Goal: Task Accomplishment & Management: Use online tool/utility

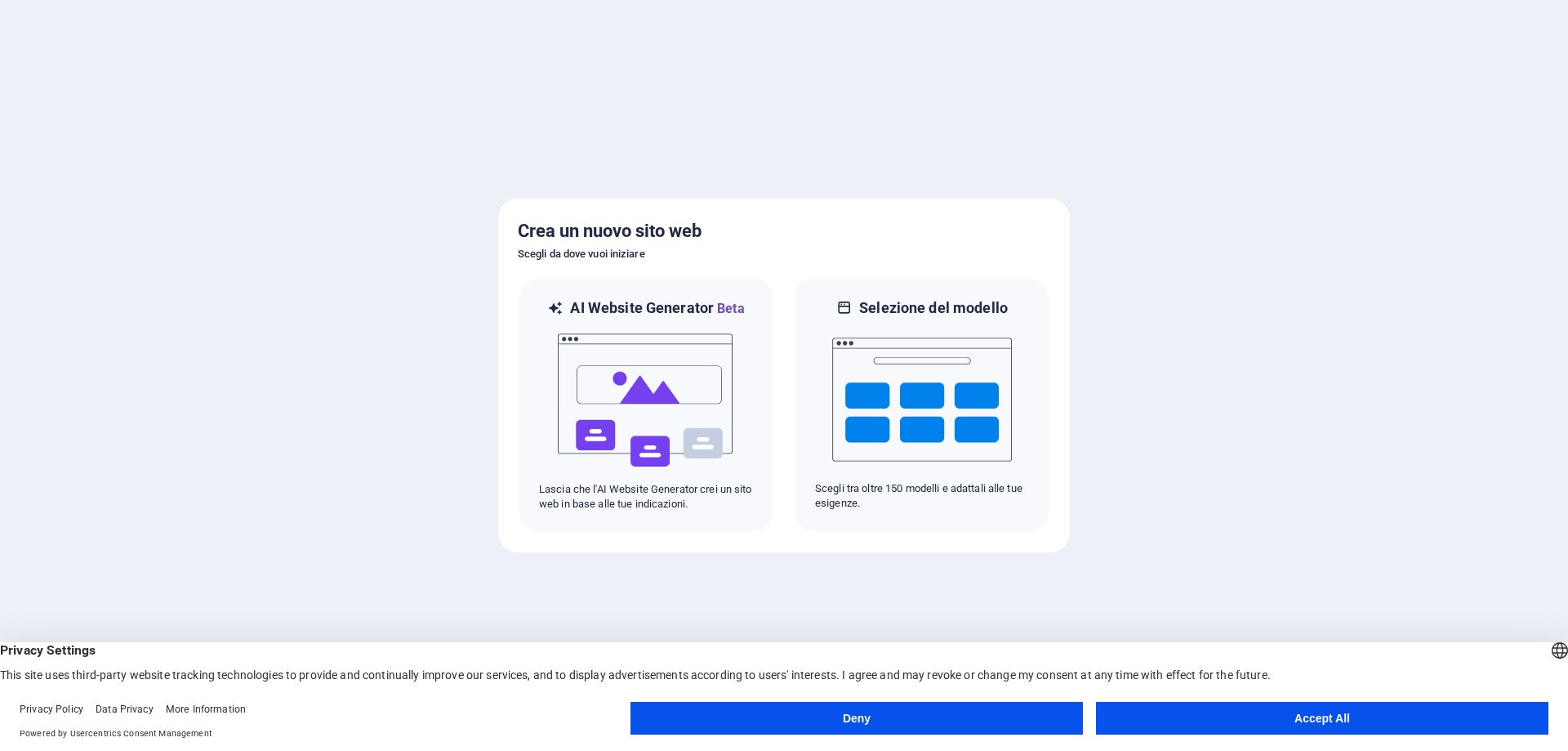
click at [1307, 719] on button "Accept All" at bounding box center [1322, 718] width 452 height 33
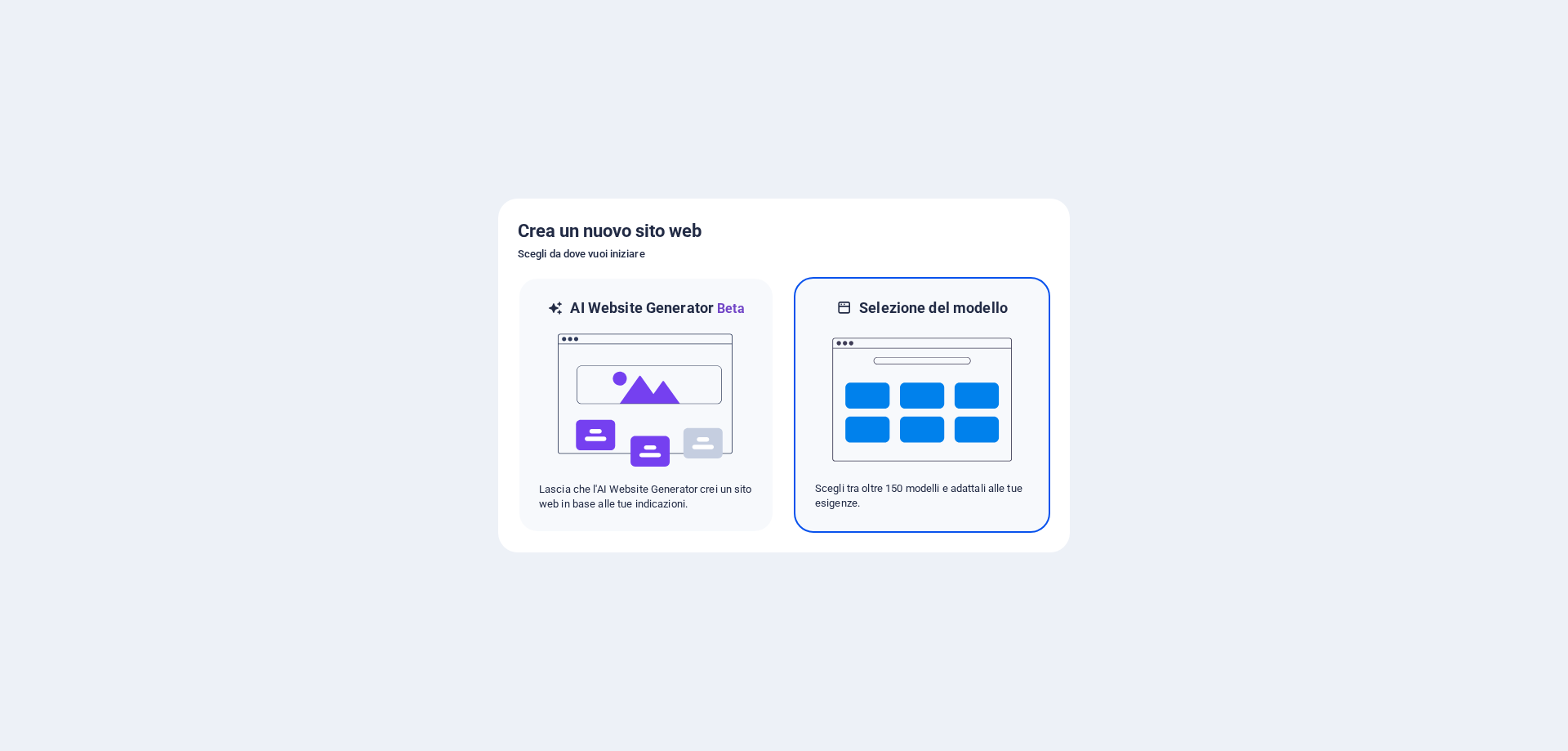
click at [955, 402] on img at bounding box center [921, 400] width 180 height 164
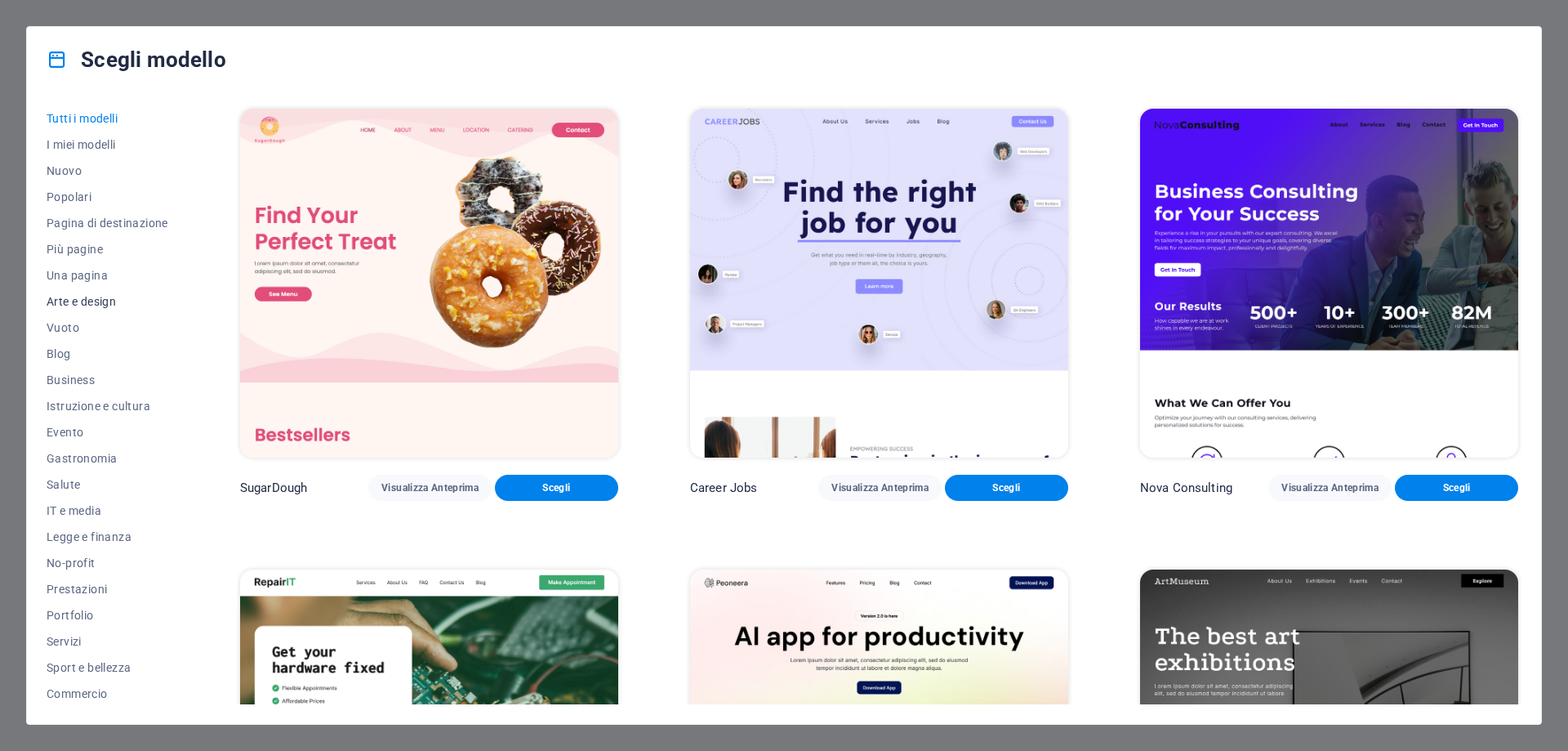
click at [104, 298] on span "Arte e design" at bounding box center [107, 301] width 121 height 13
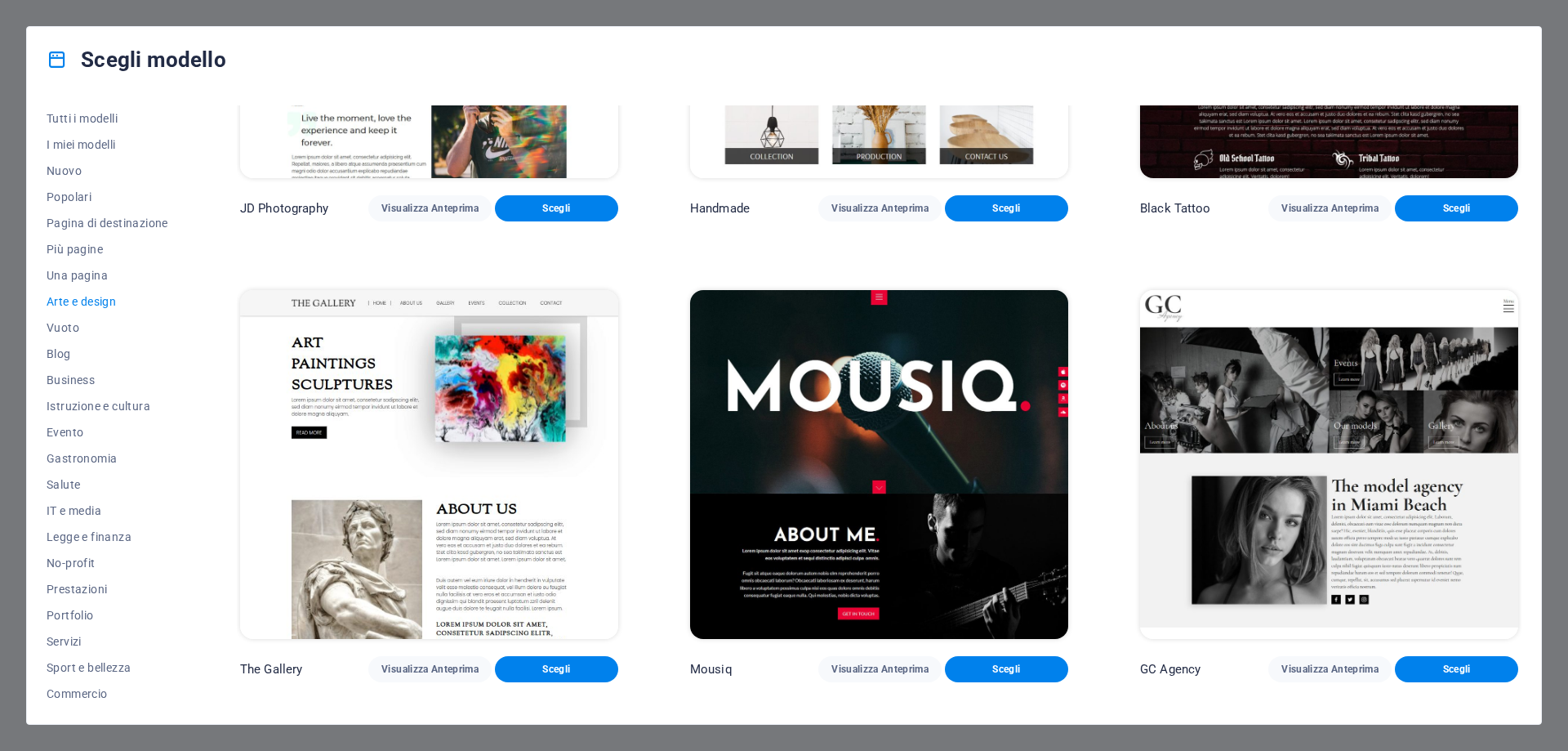
scroll to position [816, 0]
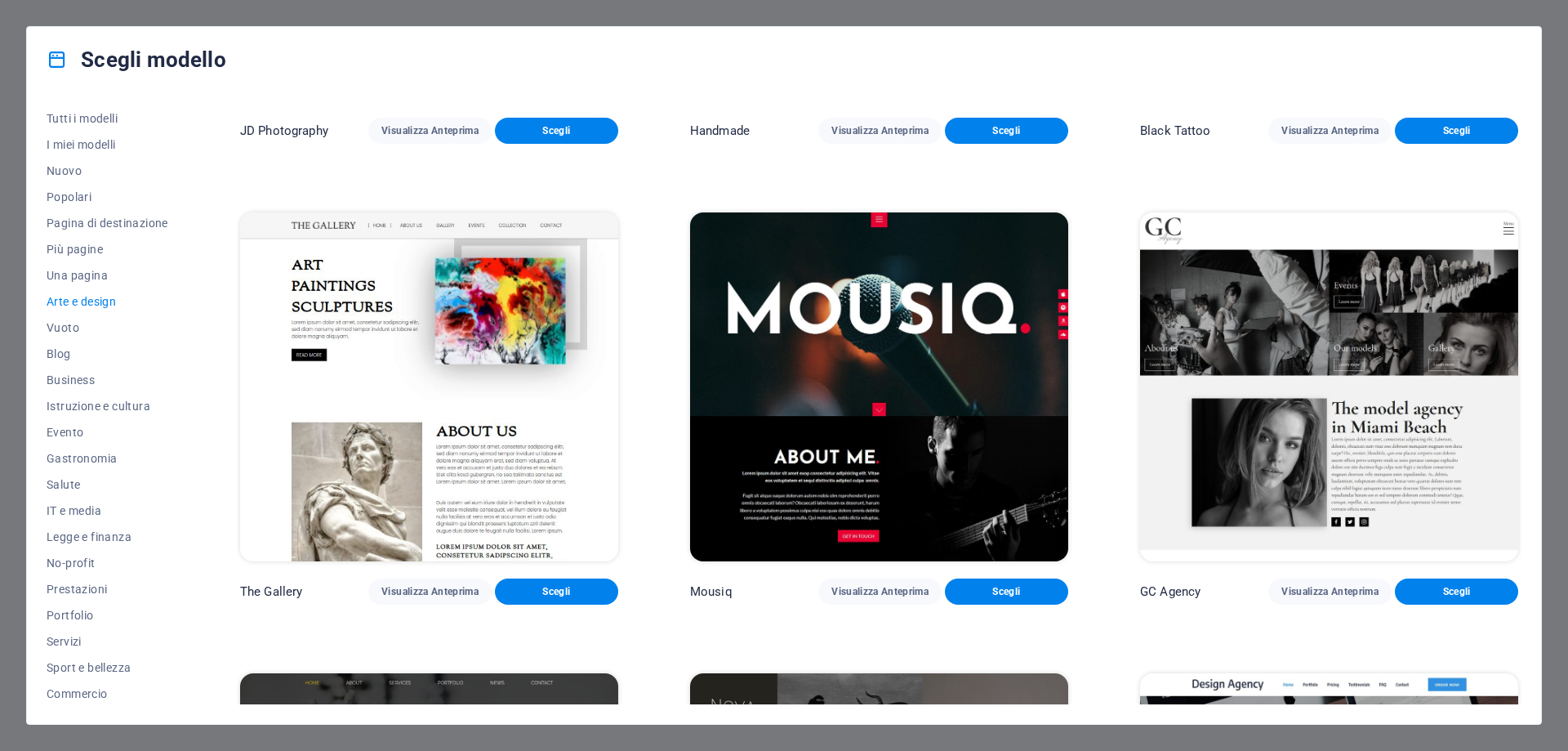
click at [445, 341] on img at bounding box center [428, 387] width 378 height 349
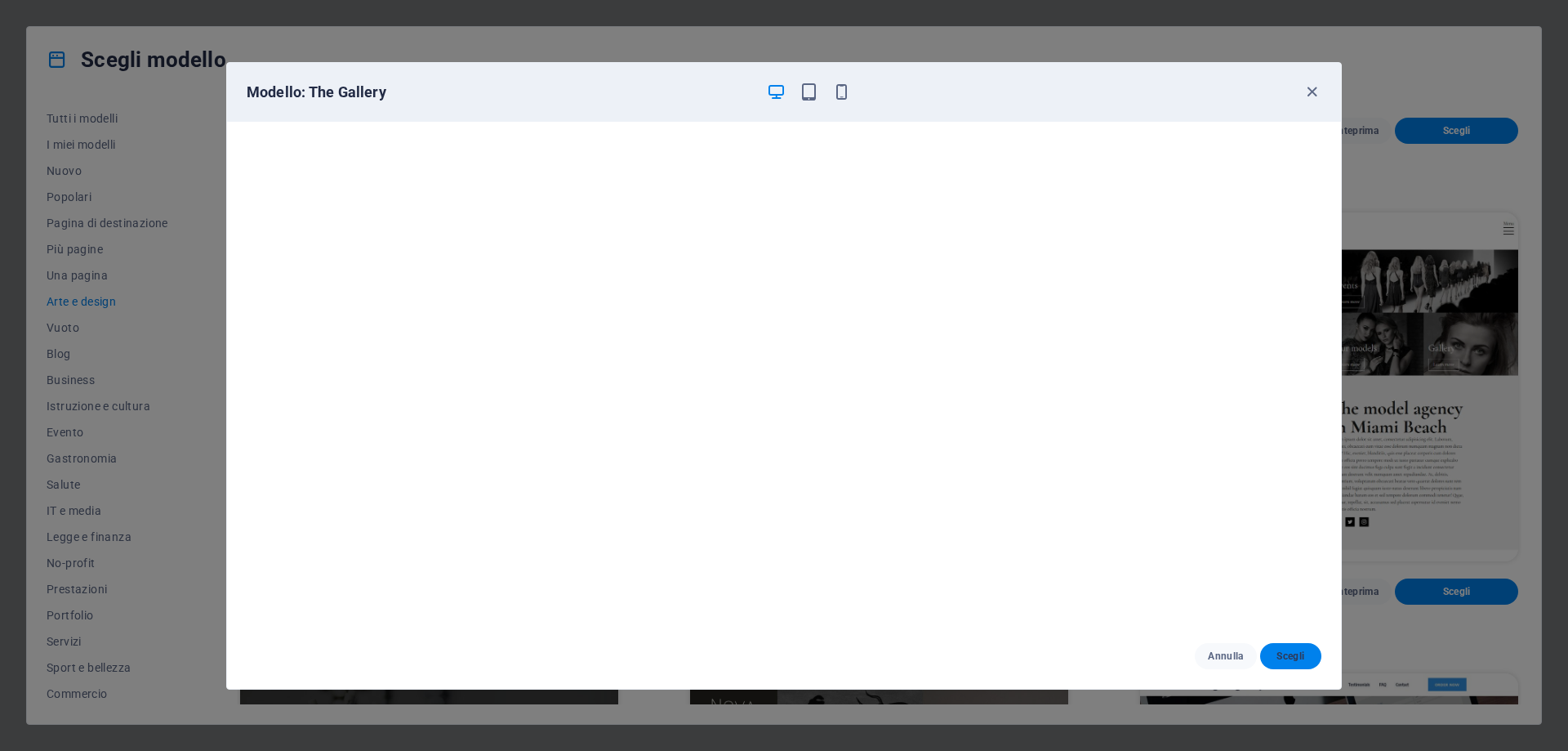
click at [1290, 656] on span "Scegli" at bounding box center [1291, 656] width 35 height 13
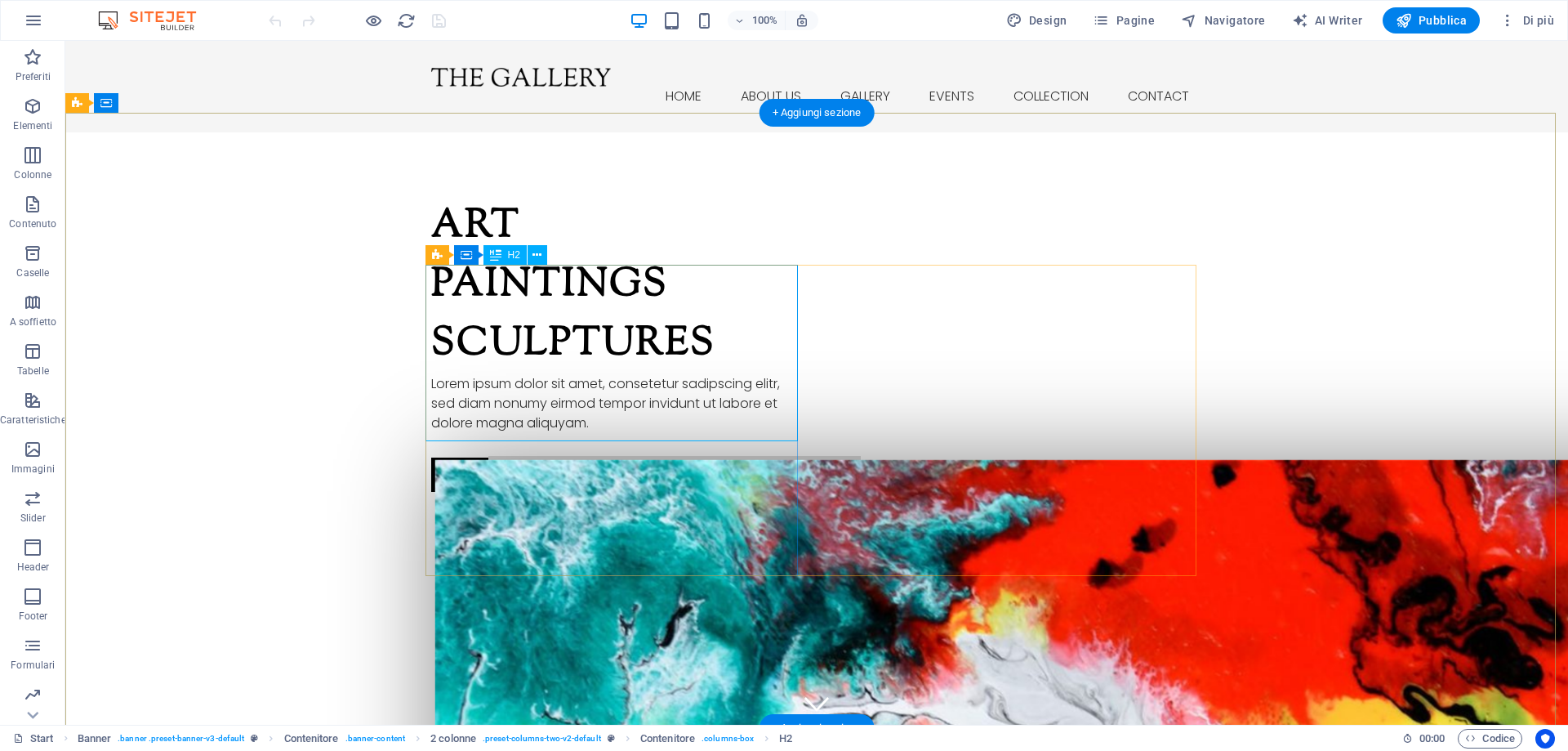
click at [715, 375] on div "Art Paintings Sculptures" at bounding box center [617, 285] width 373 height 176
click at [651, 375] on div "Art Paintings Sculptures" at bounding box center [617, 285] width 373 height 176
click at [653, 375] on div "Art Paintings Sculptures" at bounding box center [617, 285] width 373 height 176
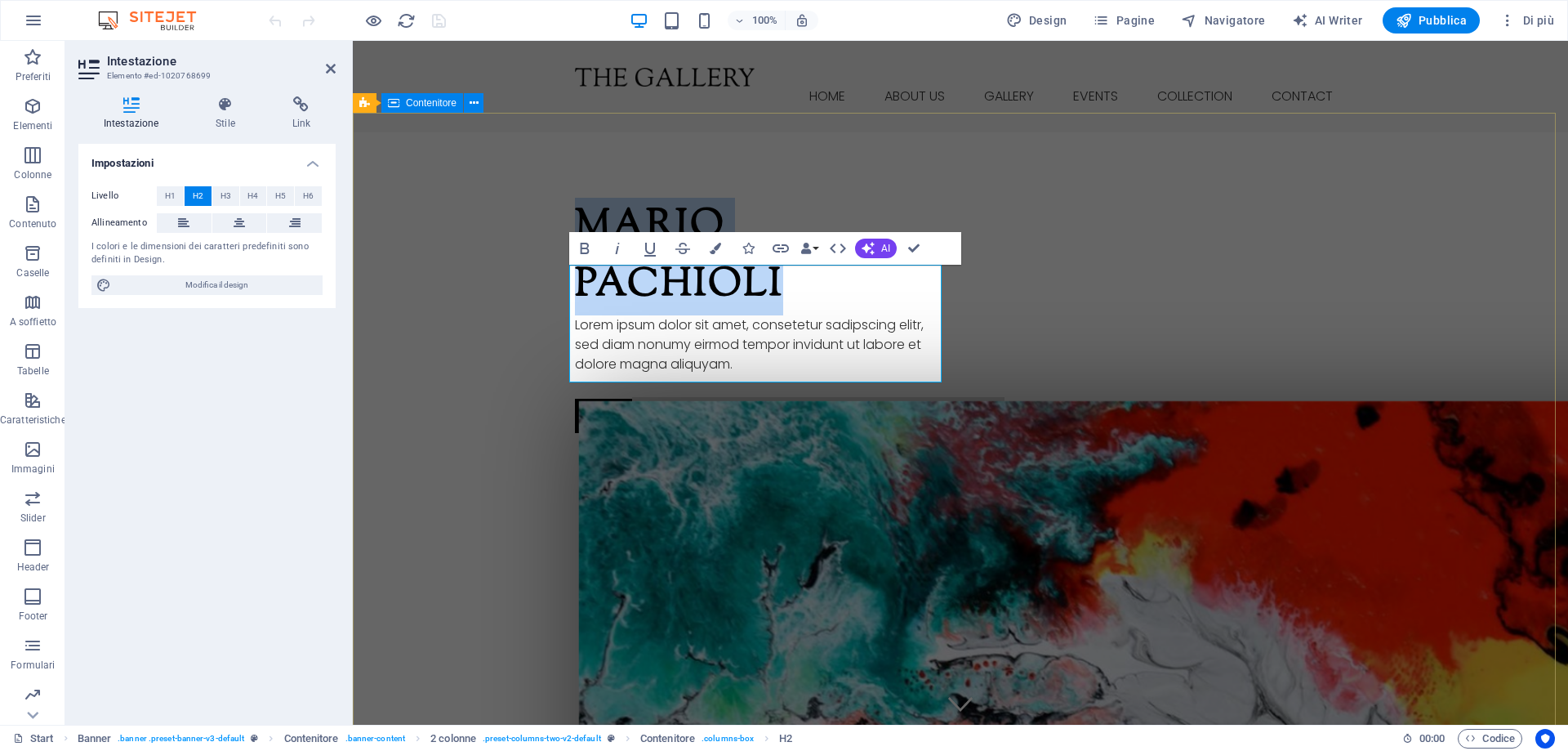
drag, startPoint x: 784, startPoint y: 351, endPoint x: 552, endPoint y: 291, distance: 239.6
click at [699, 315] on h2 "[PERSON_NAME]" at bounding box center [760, 256] width 373 height 117
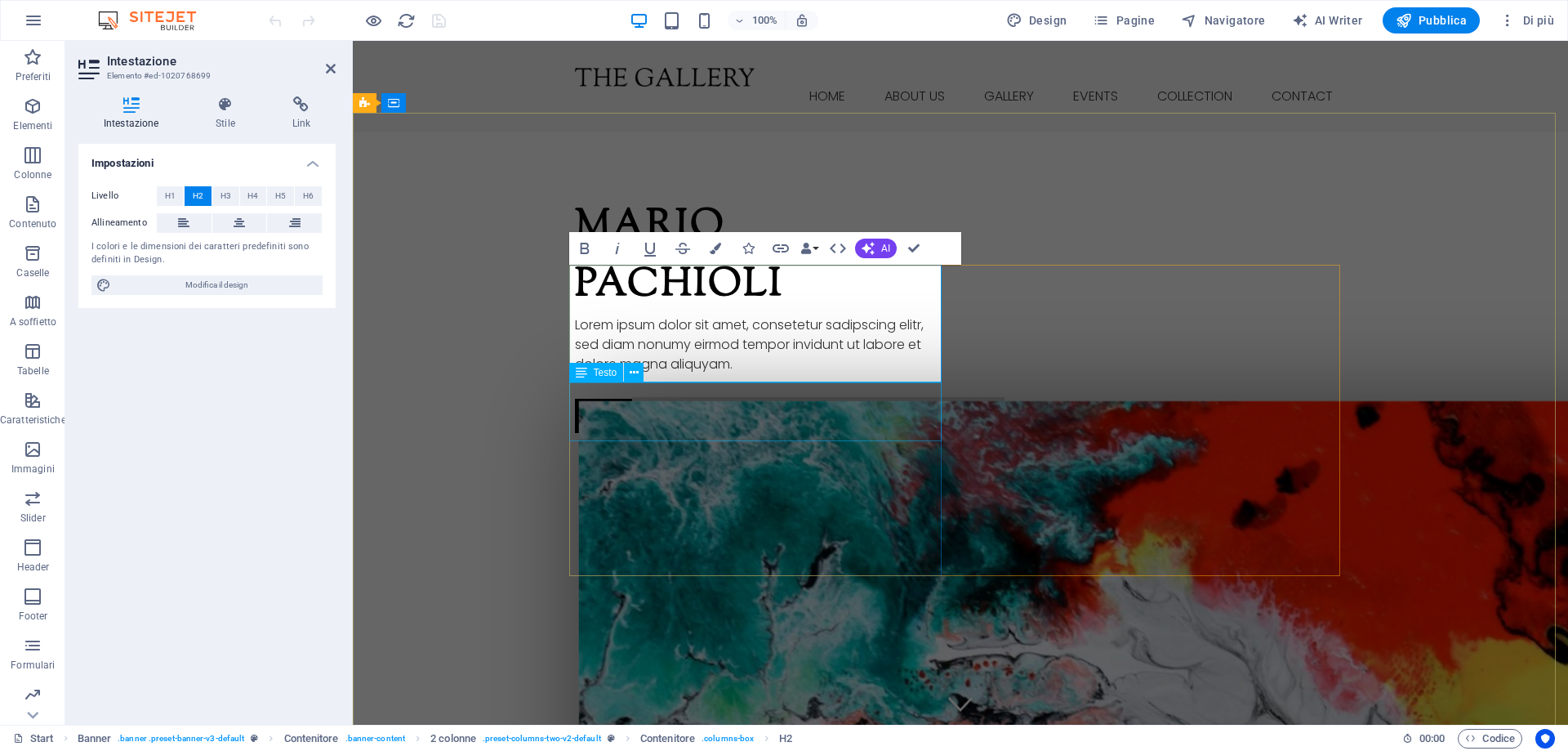
click at [655, 375] on div "Lorem ipsum dolor sit amet, consetetur sadipscing elitr, sed diam nonumy eirmod…" at bounding box center [760, 344] width 373 height 59
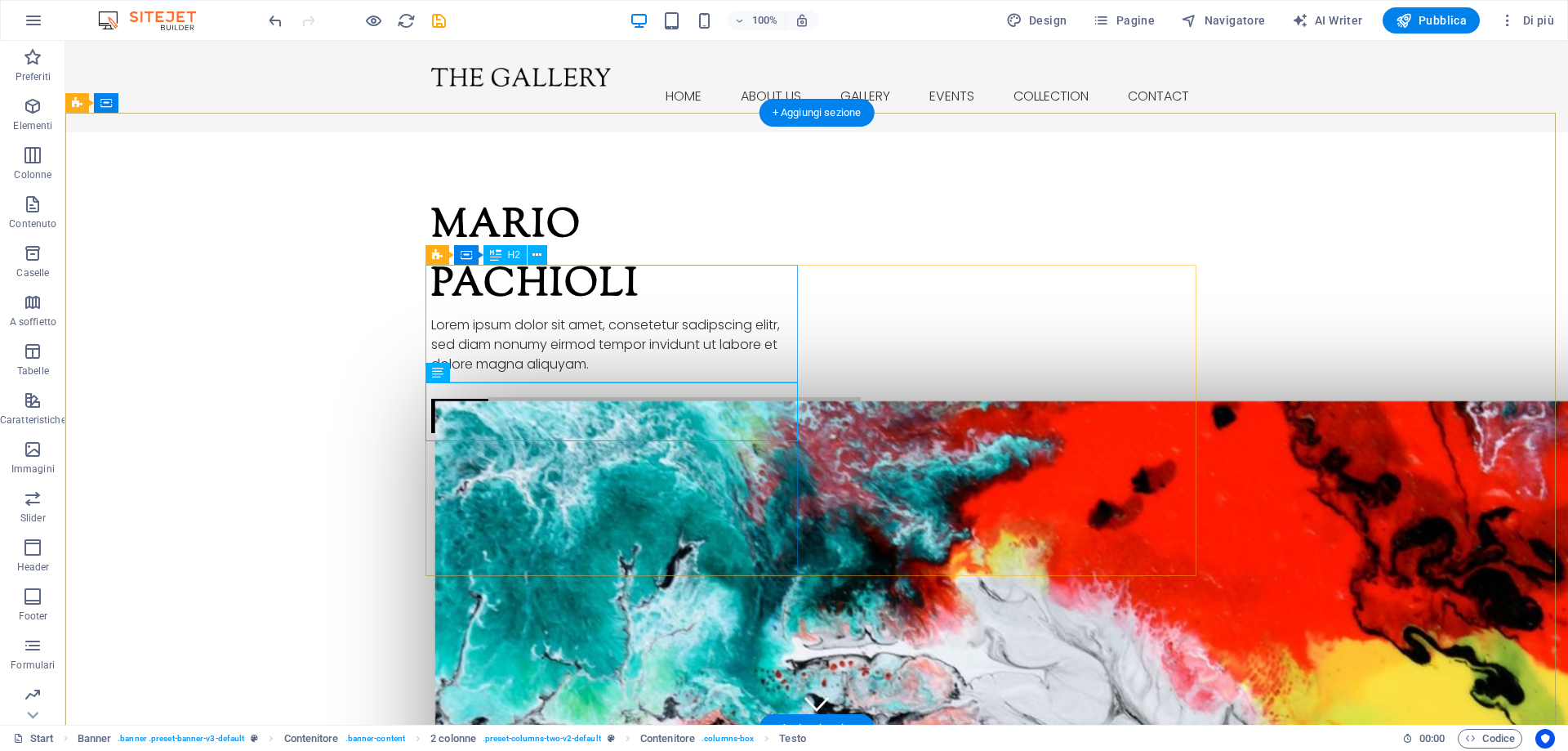
click at [617, 315] on div "[PERSON_NAME]" at bounding box center [617, 256] width 373 height 117
click at [638, 315] on div "[PERSON_NAME]" at bounding box center [617, 256] width 373 height 117
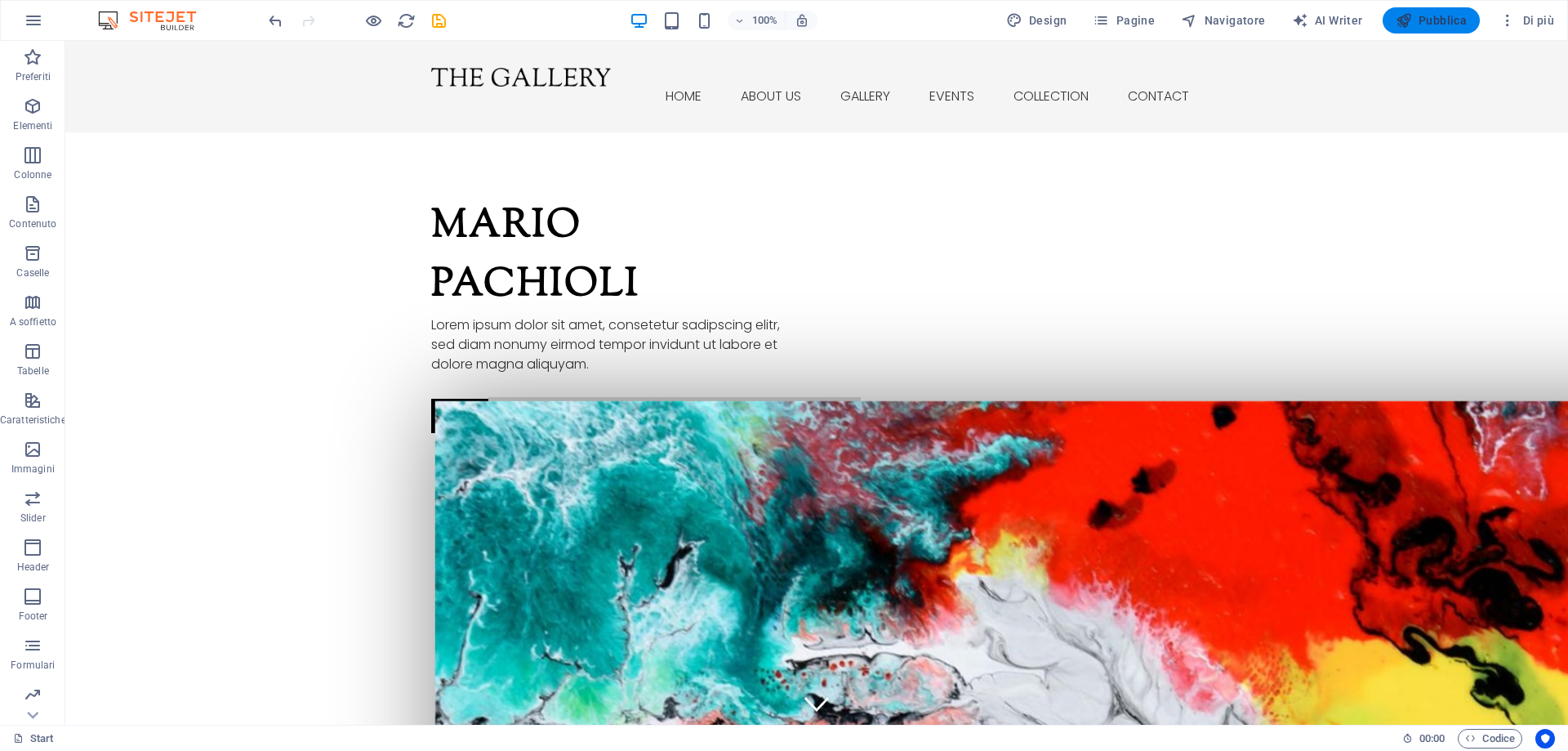
click at [1442, 22] on span "Pubblica" at bounding box center [1431, 20] width 72 height 16
checkbox input "false"
